Goal: Find specific page/section: Find specific page/section

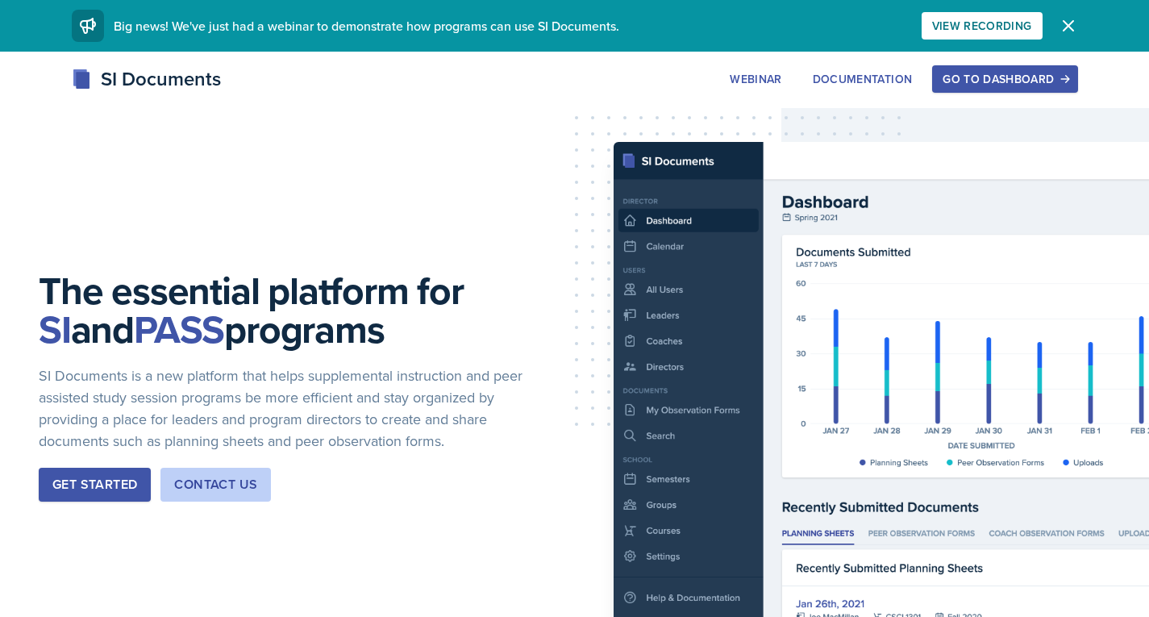
click at [979, 81] on div "Go to Dashboard" at bounding box center [1005, 79] width 124 height 13
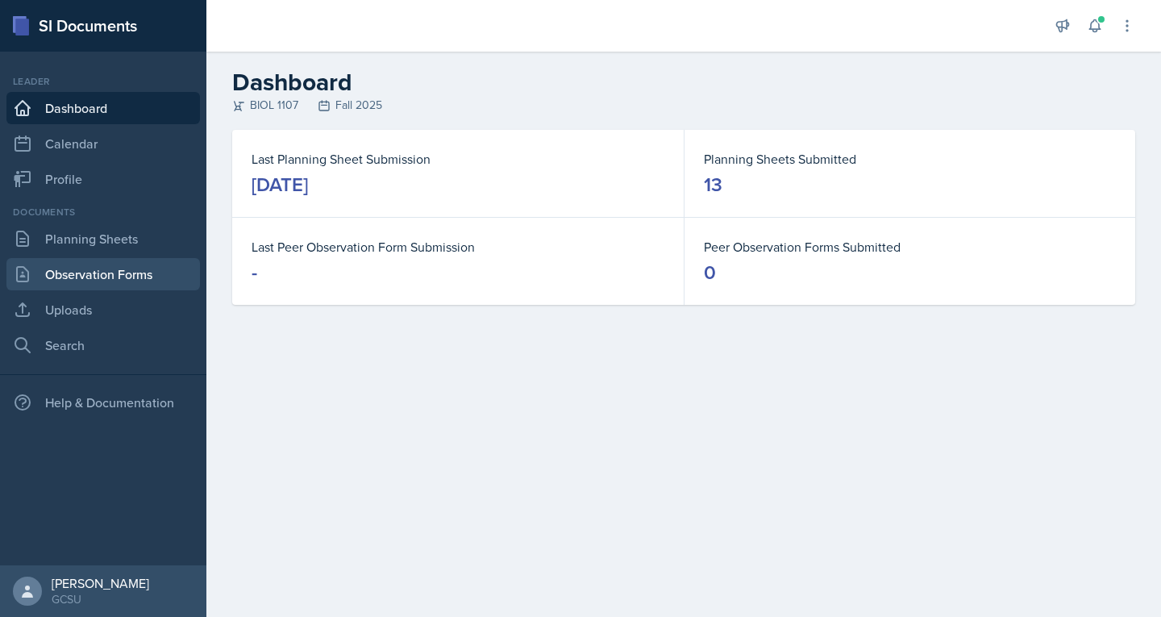
click at [128, 276] on link "Observation Forms" at bounding box center [103, 274] width 194 height 32
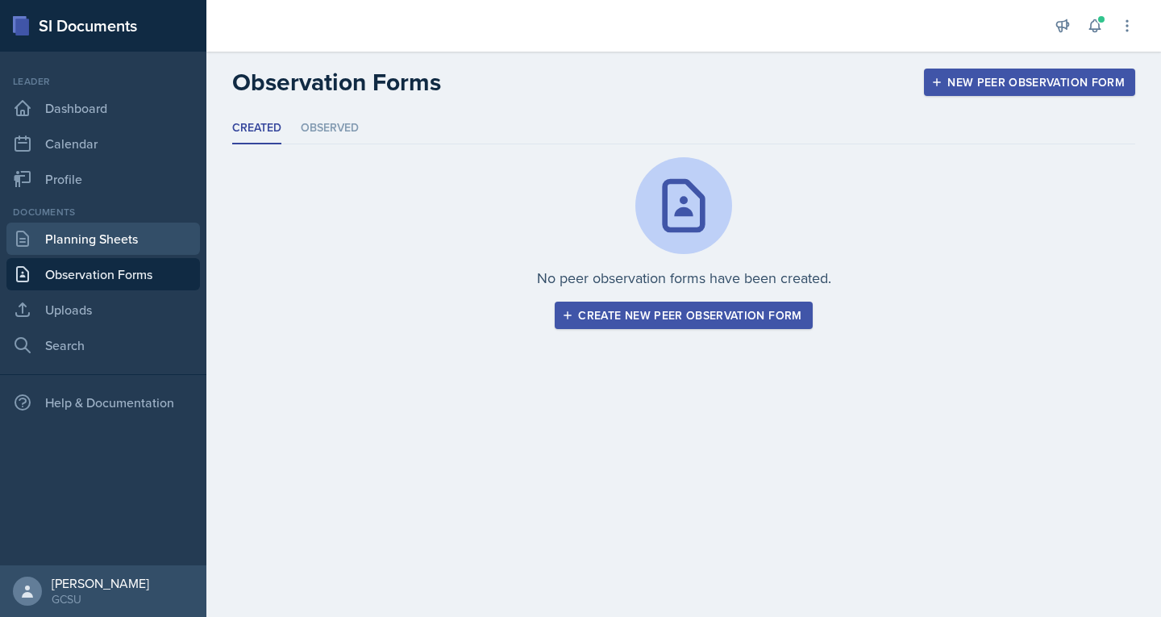
click at [86, 239] on link "Planning Sheets" at bounding box center [103, 239] width 194 height 32
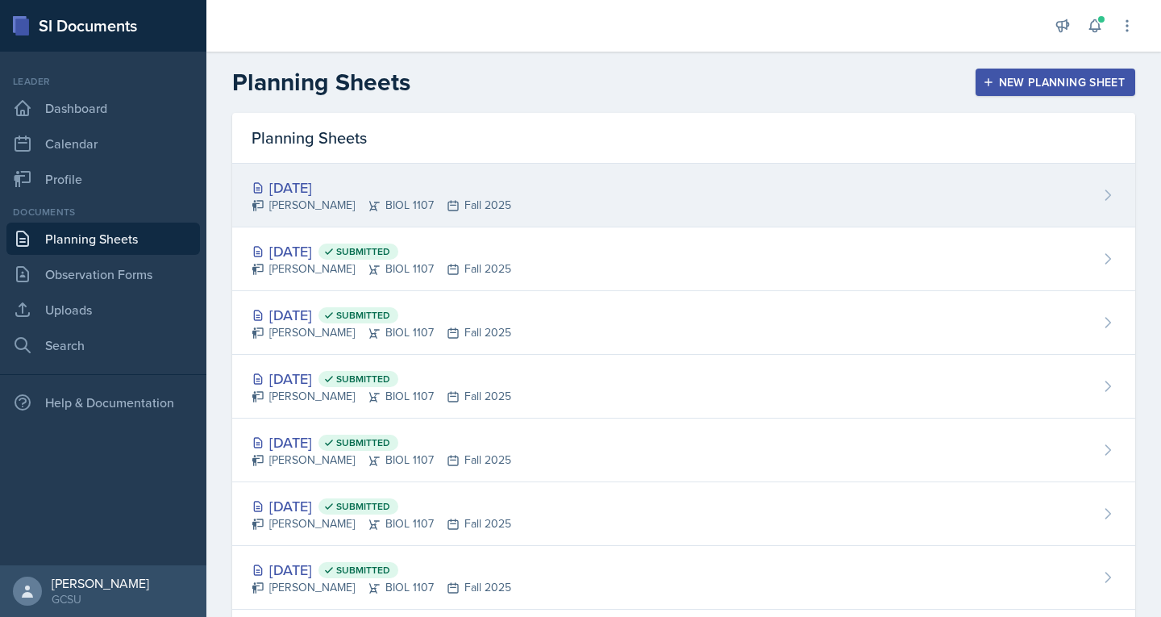
click at [302, 173] on div "[DATE] [PERSON_NAME] BIOL 1107 Fall 2025" at bounding box center [683, 196] width 903 height 64
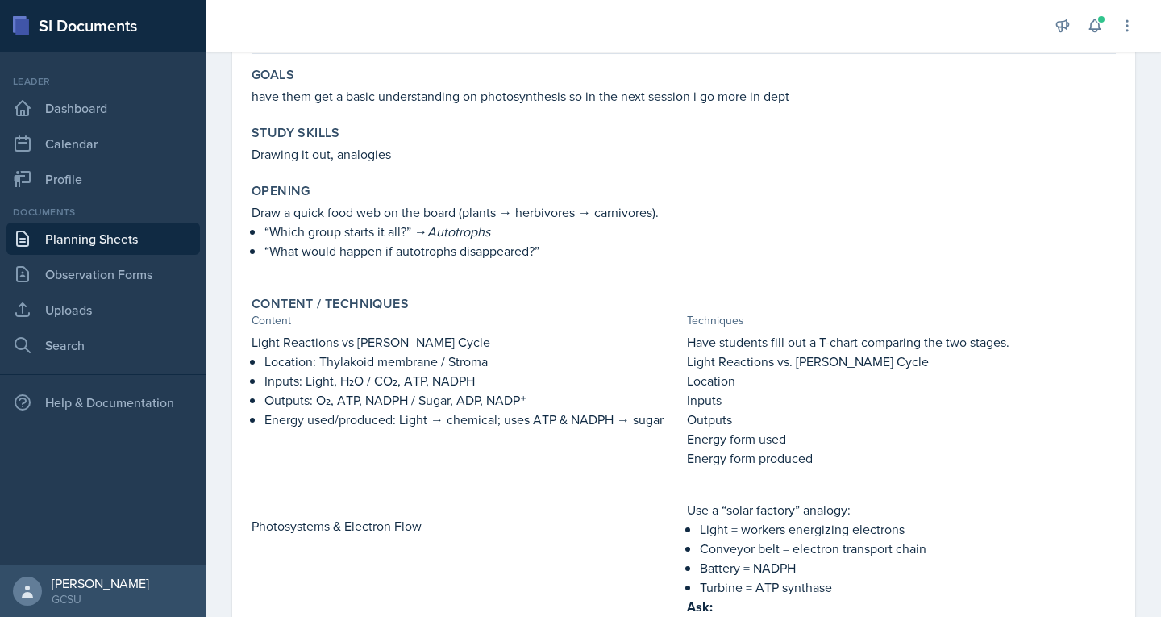
scroll to position [144, 0]
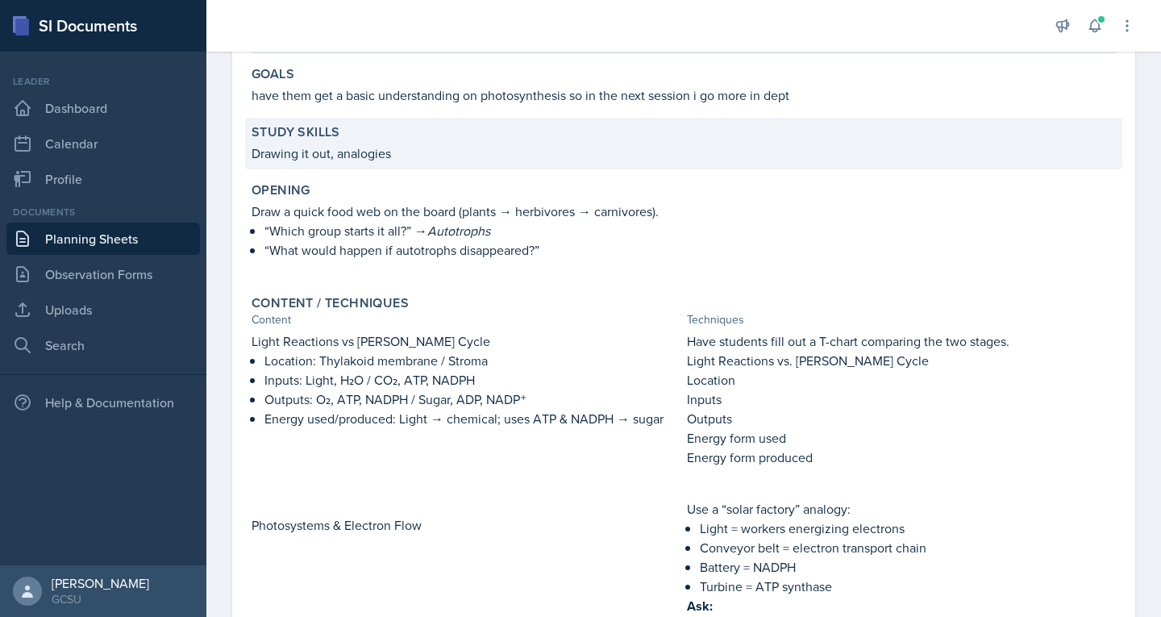
drag, startPoint x: 512, startPoint y: 155, endPoint x: 452, endPoint y: 149, distance: 60.7
click at [452, 149] on p "Drawing it out, analogies" at bounding box center [684, 153] width 864 height 19
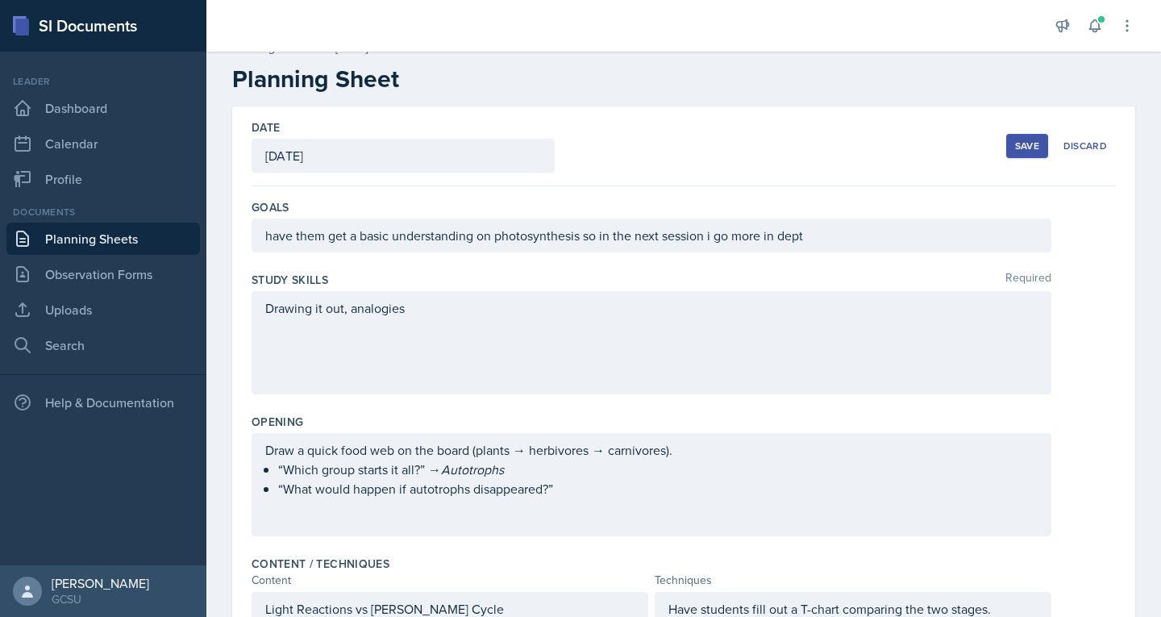
scroll to position [0, 0]
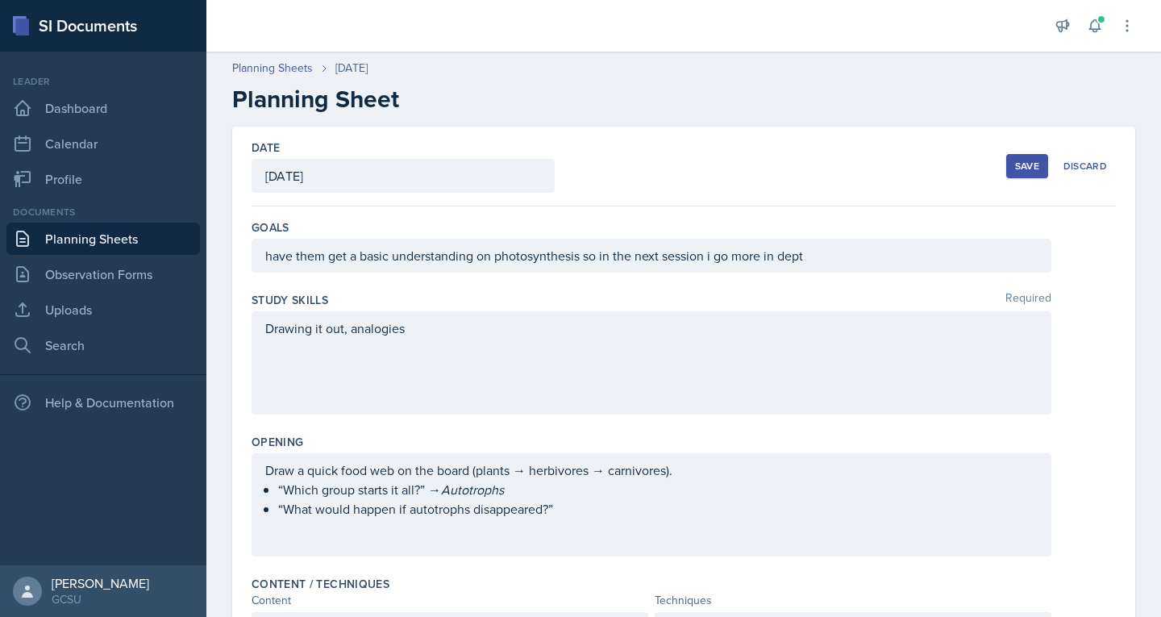
click at [621, 177] on div "Date [DATE] [DATE] 28 29 30 1 2 3 4 5 6 7 8 9 10 11 12 13 14 15 16 17 18 19 20 …" at bounding box center [684, 167] width 864 height 80
